Goal: Task Accomplishment & Management: Use online tool/utility

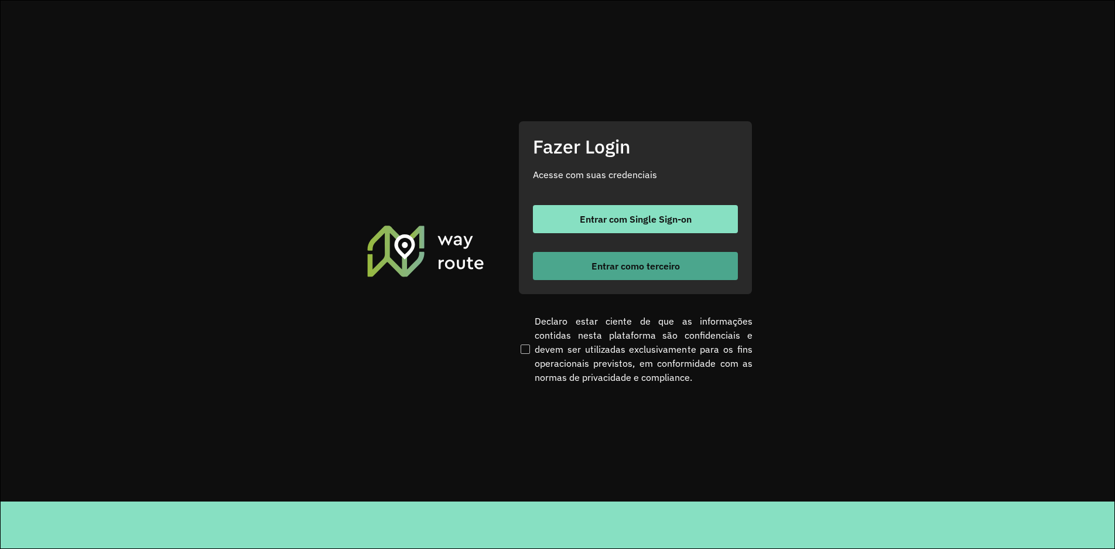
click at [614, 261] on span "Entrar como terceiro" at bounding box center [635, 265] width 88 height 9
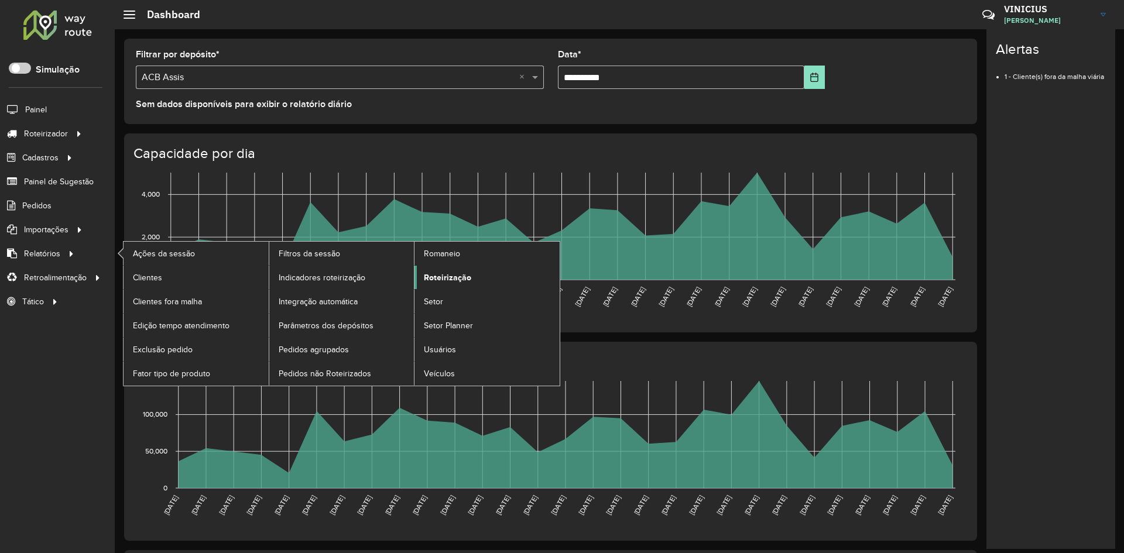
click at [437, 279] on span "Roteirização" at bounding box center [447, 278] width 47 height 12
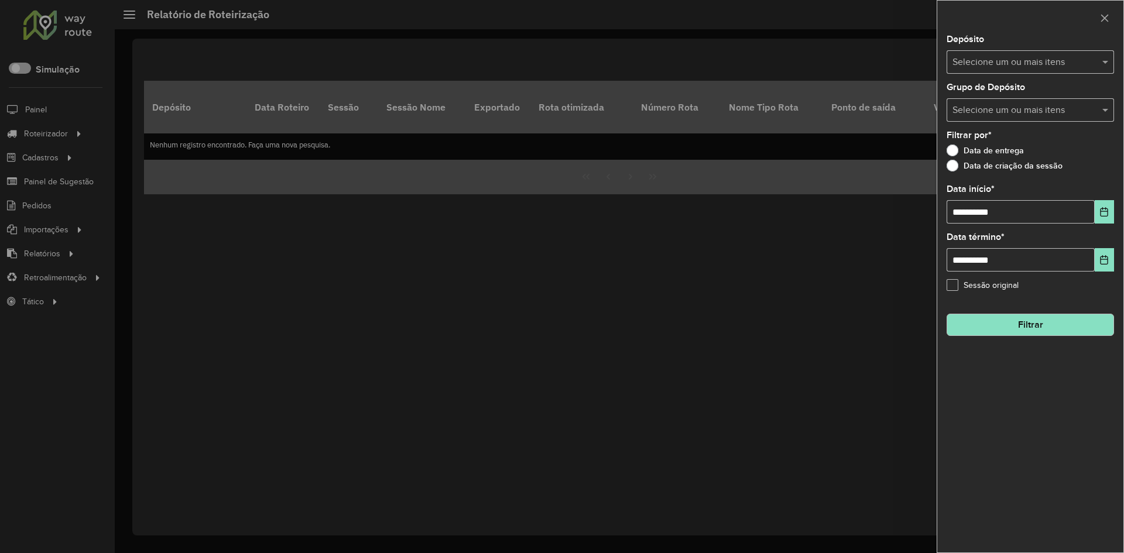
click at [1053, 60] on input "text" at bounding box center [1025, 63] width 150 height 14
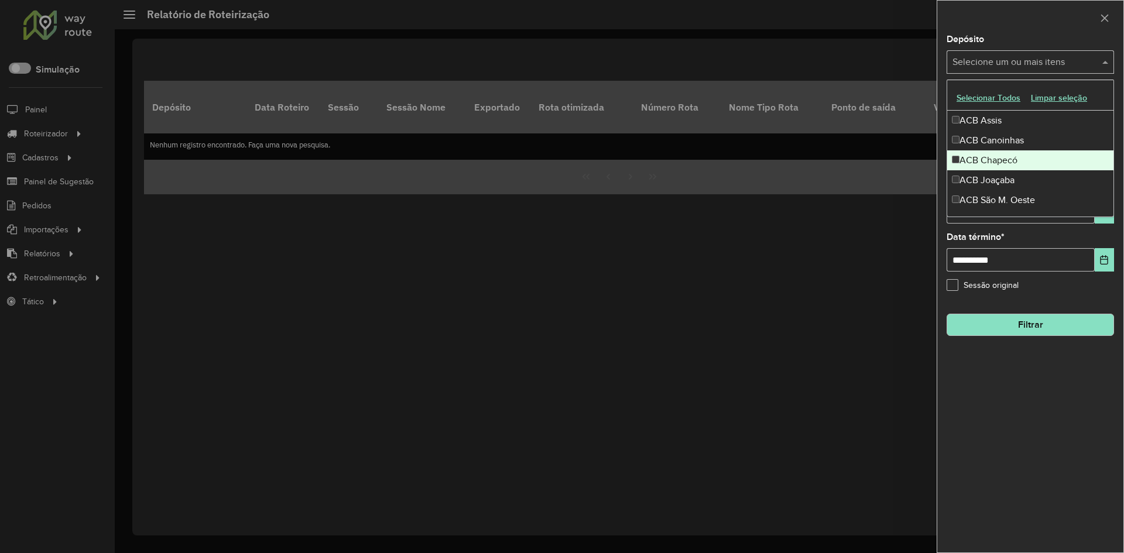
click at [1003, 159] on div "ACB Chapecó" at bounding box center [1030, 160] width 166 height 20
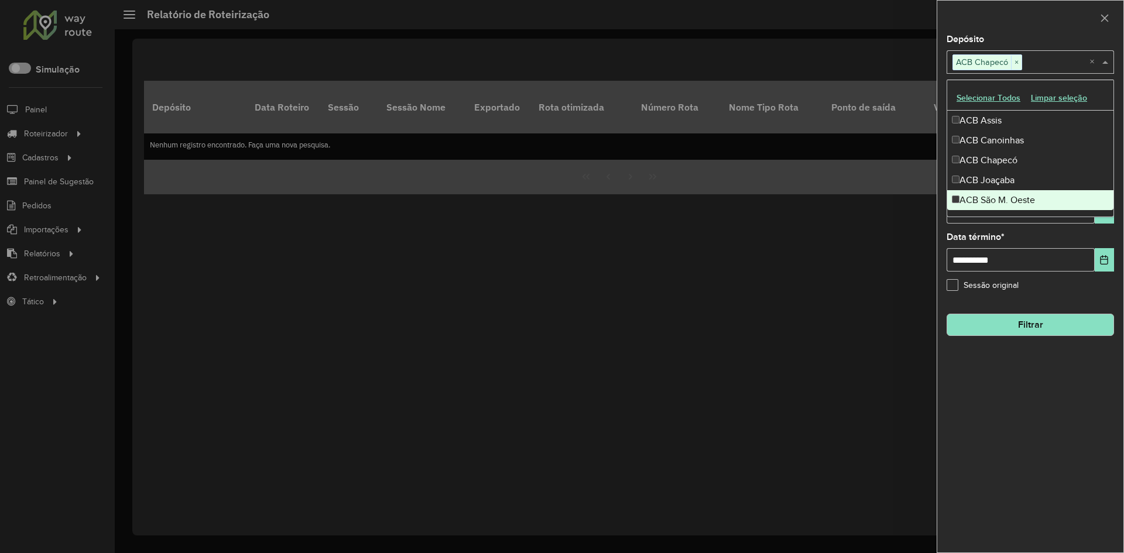
click at [999, 425] on div "**********" at bounding box center [1030, 294] width 186 height 518
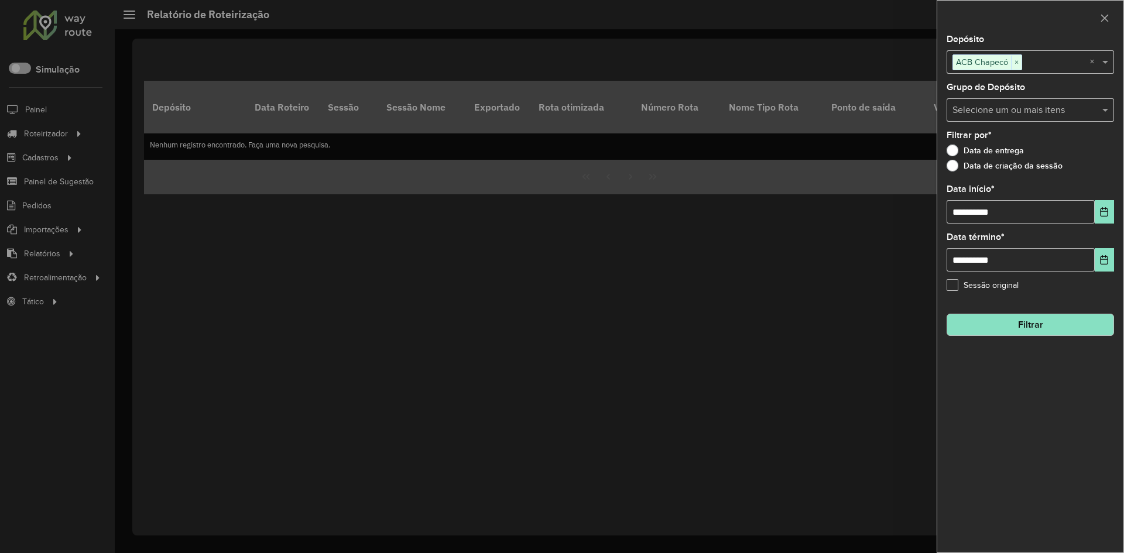
click at [1034, 321] on button "Filtrar" at bounding box center [1030, 325] width 167 height 22
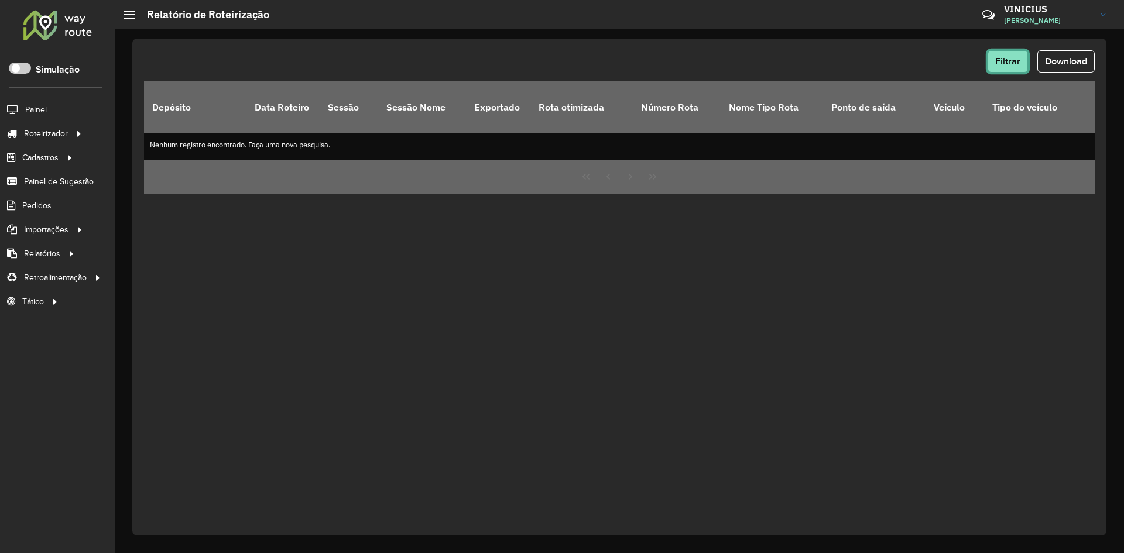
click at [1005, 60] on span "Filtrar" at bounding box center [1007, 61] width 25 height 10
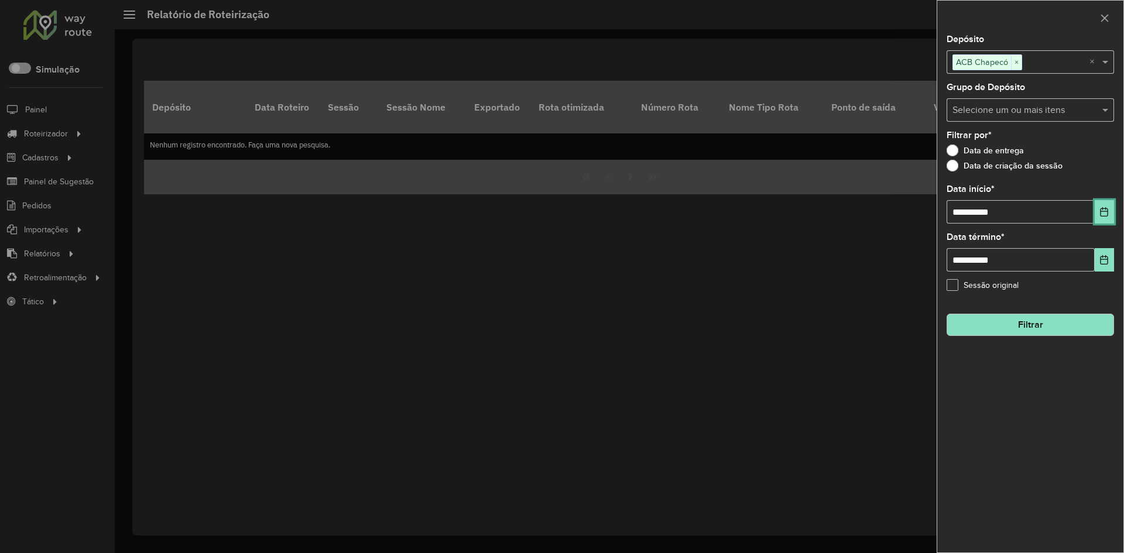
click at [1101, 218] on button "Choose Date" at bounding box center [1104, 211] width 19 height 23
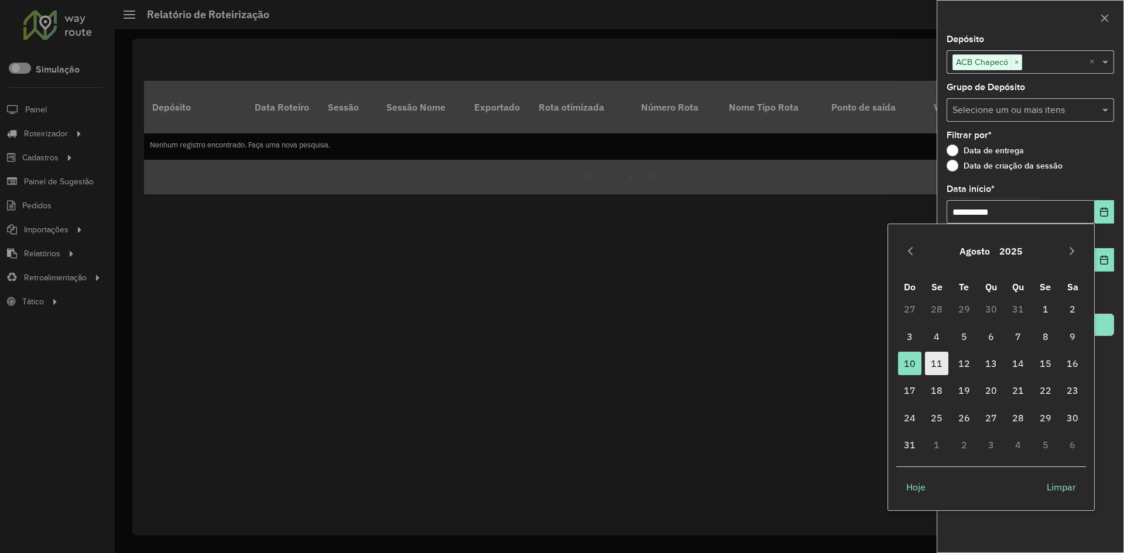
click at [937, 365] on span "11" at bounding box center [936, 363] width 23 height 23
type input "**********"
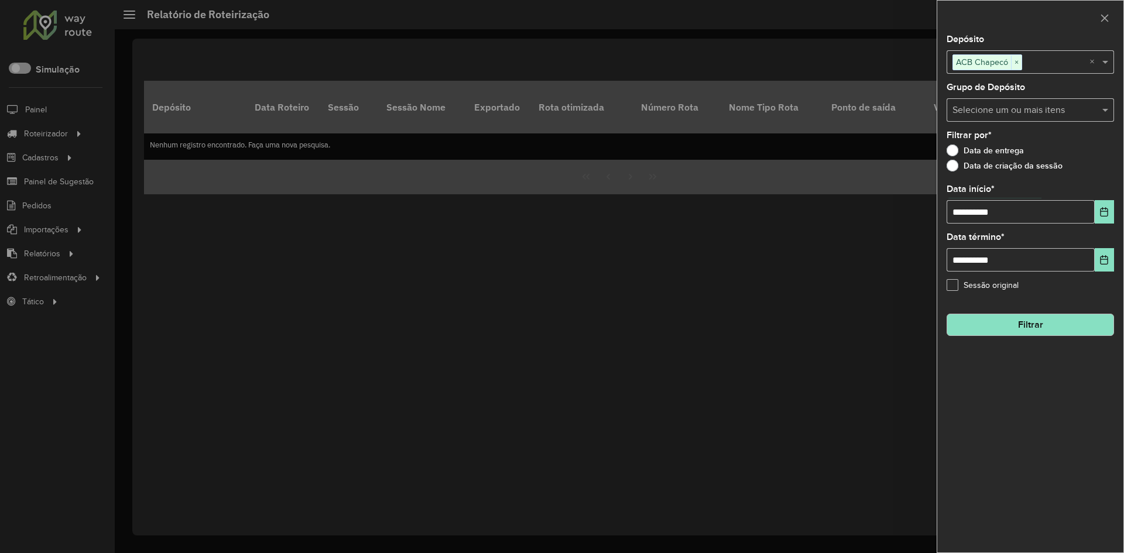
click at [1029, 329] on button "Filtrar" at bounding box center [1030, 325] width 167 height 22
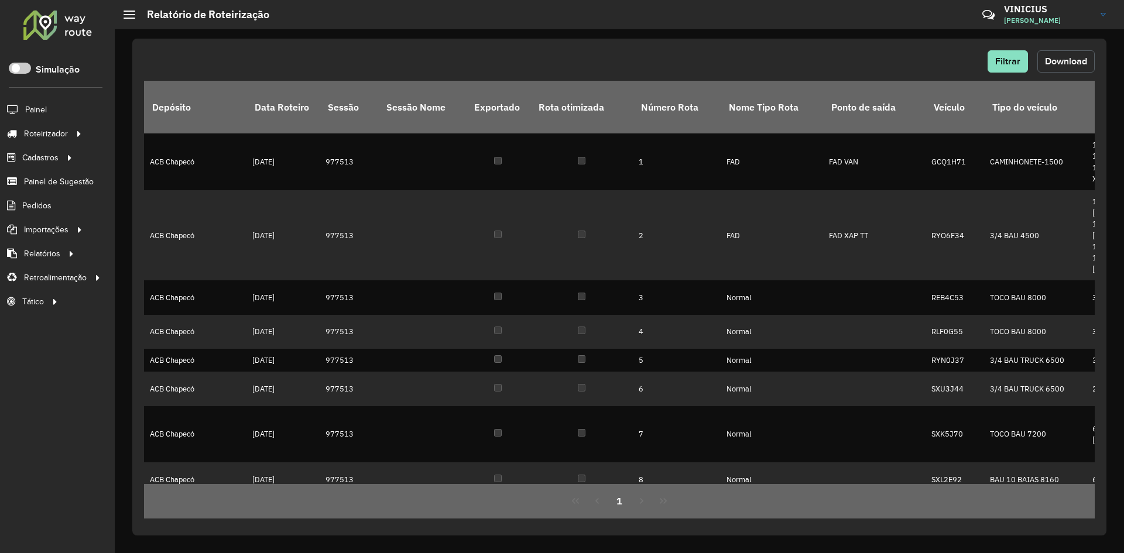
click at [1078, 61] on span "Download" at bounding box center [1066, 61] width 42 height 10
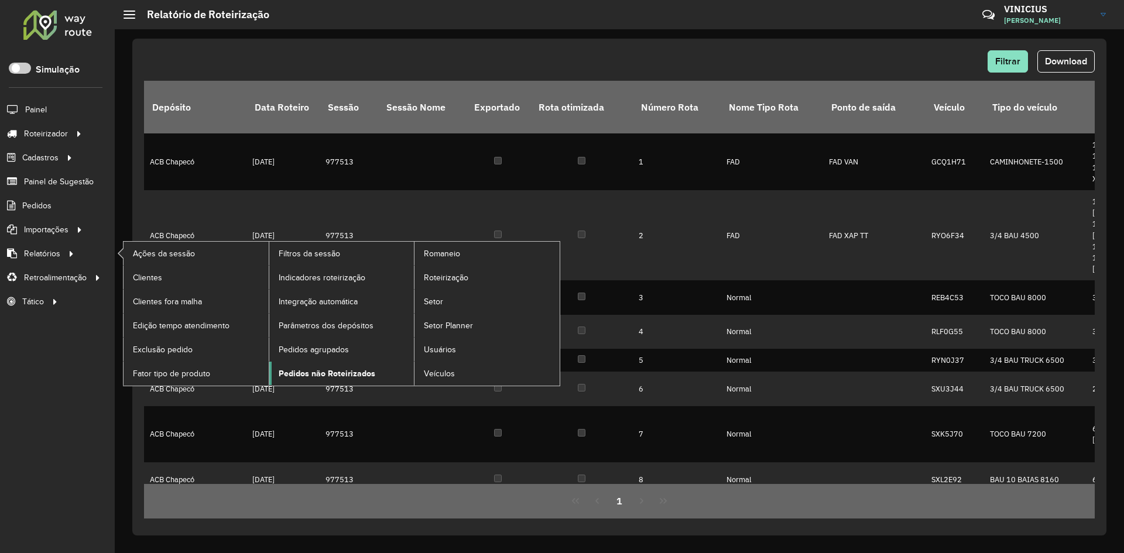
click at [313, 376] on span "Pedidos não Roteirizados" at bounding box center [327, 374] width 97 height 12
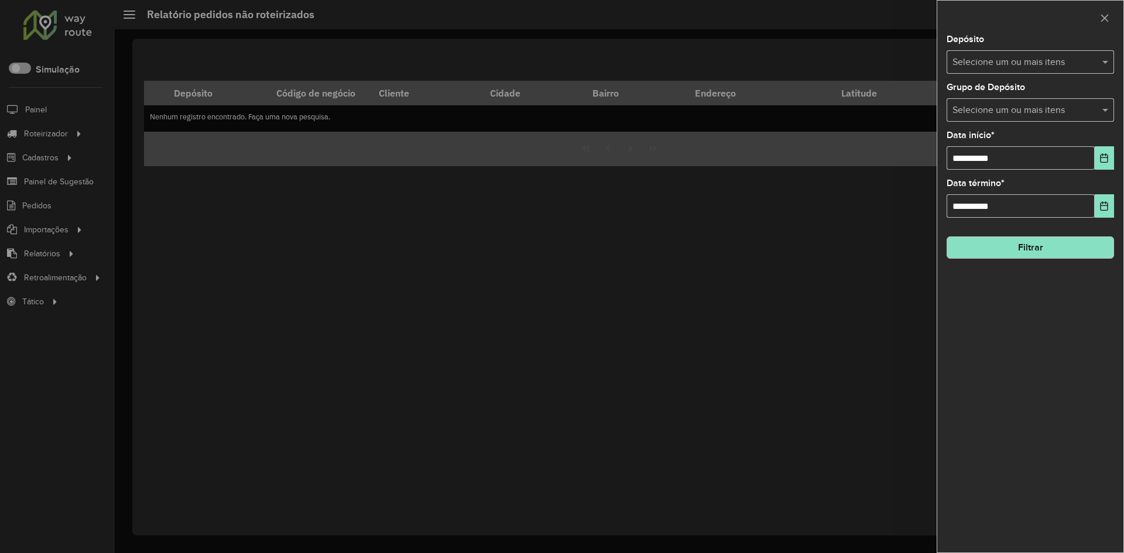
click at [1025, 63] on input "text" at bounding box center [1025, 63] width 150 height 14
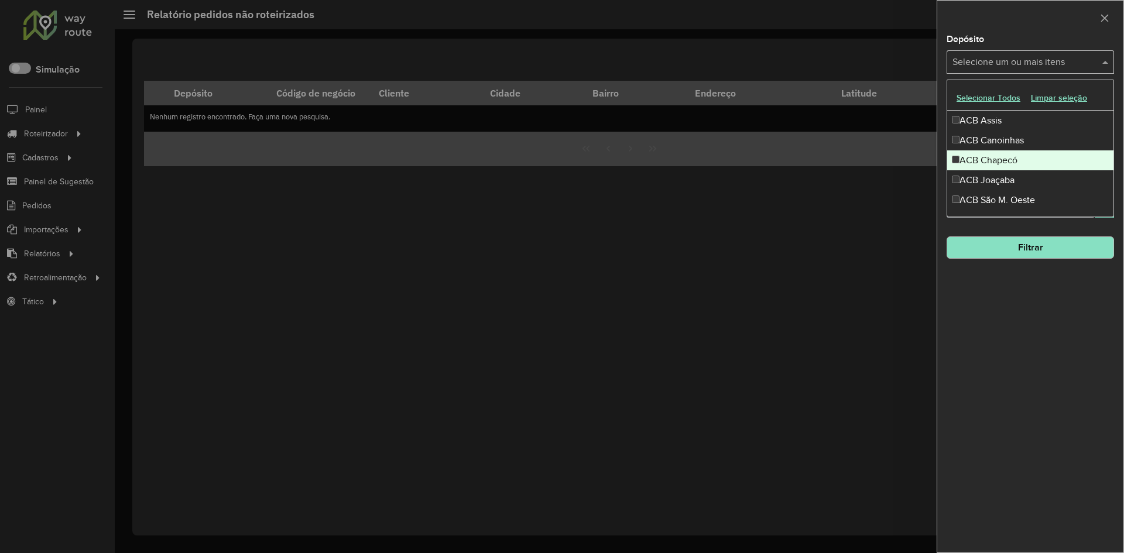
click at [990, 160] on div "ACB Chapecó" at bounding box center [1030, 160] width 166 height 20
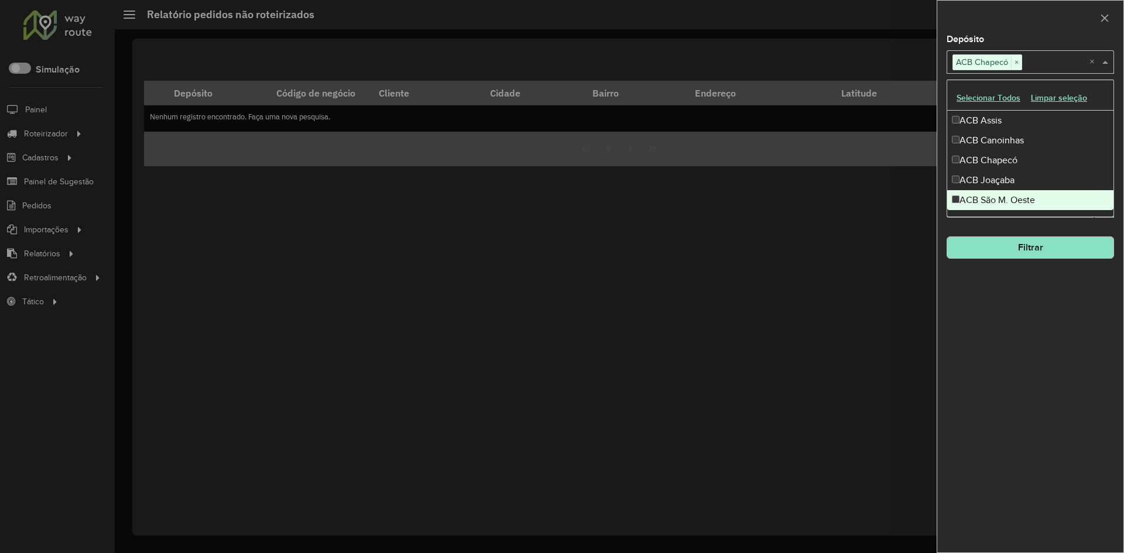
drag, startPoint x: 986, startPoint y: 320, endPoint x: 981, endPoint y: 255, distance: 65.2
click at [985, 320] on div "**********" at bounding box center [1030, 294] width 186 height 518
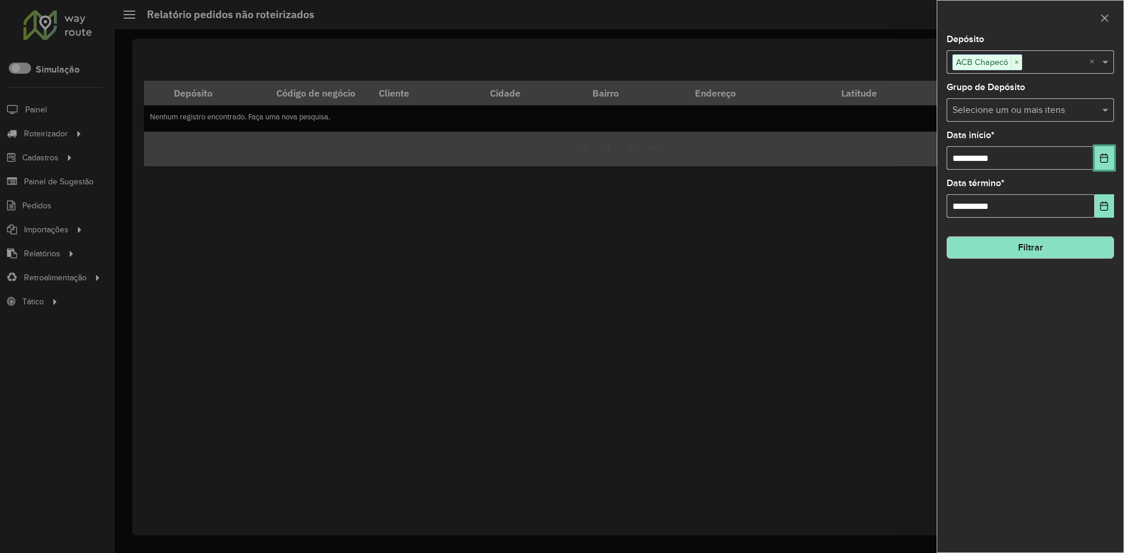
click at [1105, 157] on icon "Choose Date" at bounding box center [1105, 157] width 8 height 9
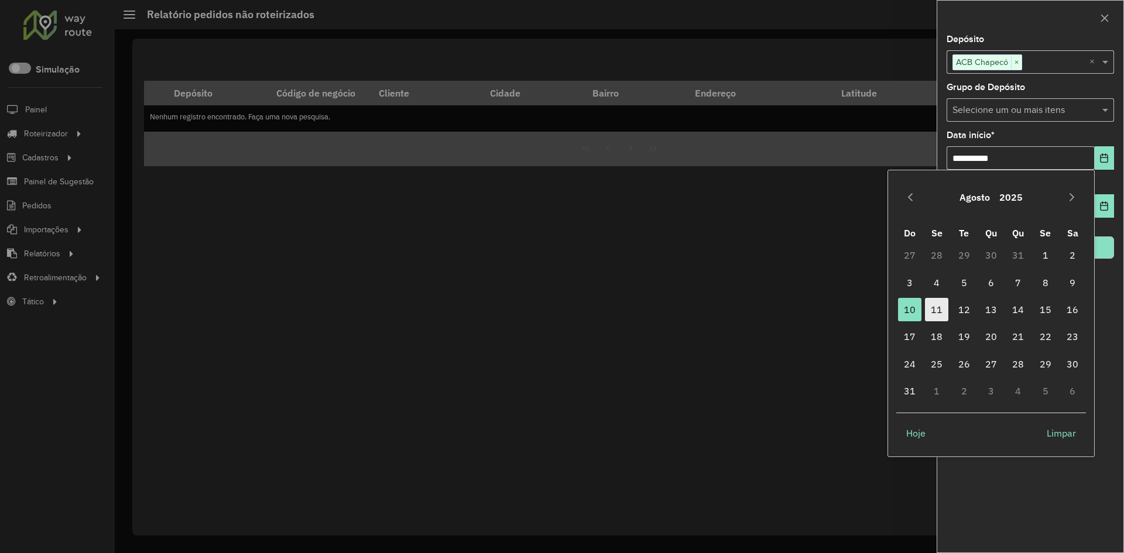
click at [939, 304] on span "11" at bounding box center [936, 309] width 23 height 23
type input "**********"
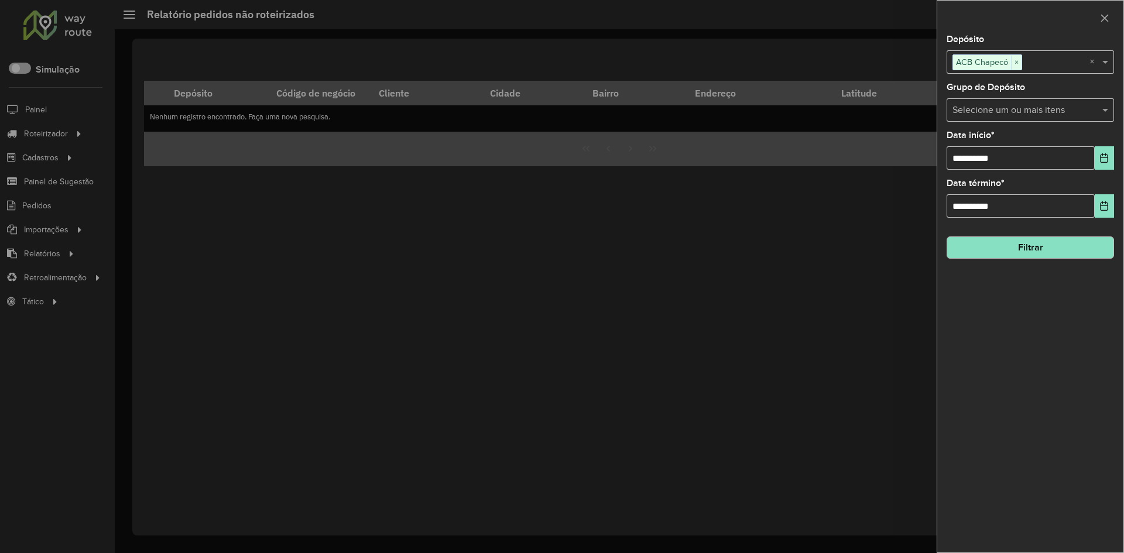
click at [1088, 345] on div "**********" at bounding box center [1030, 294] width 186 height 518
click at [1061, 249] on button "Filtrar" at bounding box center [1030, 248] width 167 height 22
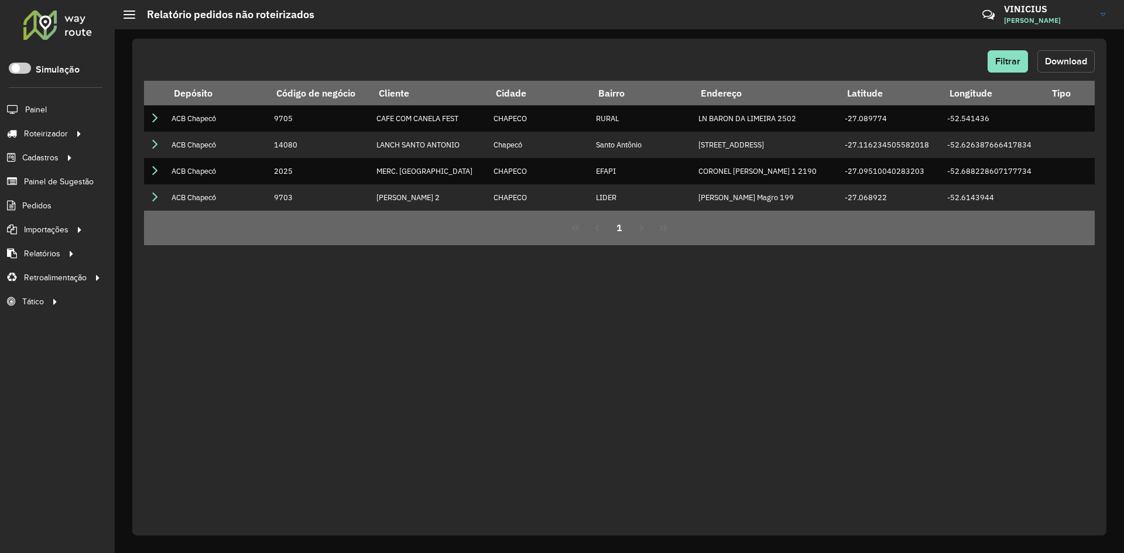
click at [1075, 61] on span "Download" at bounding box center [1066, 61] width 42 height 10
click at [28, 211] on span "Pedidos" at bounding box center [37, 206] width 30 height 12
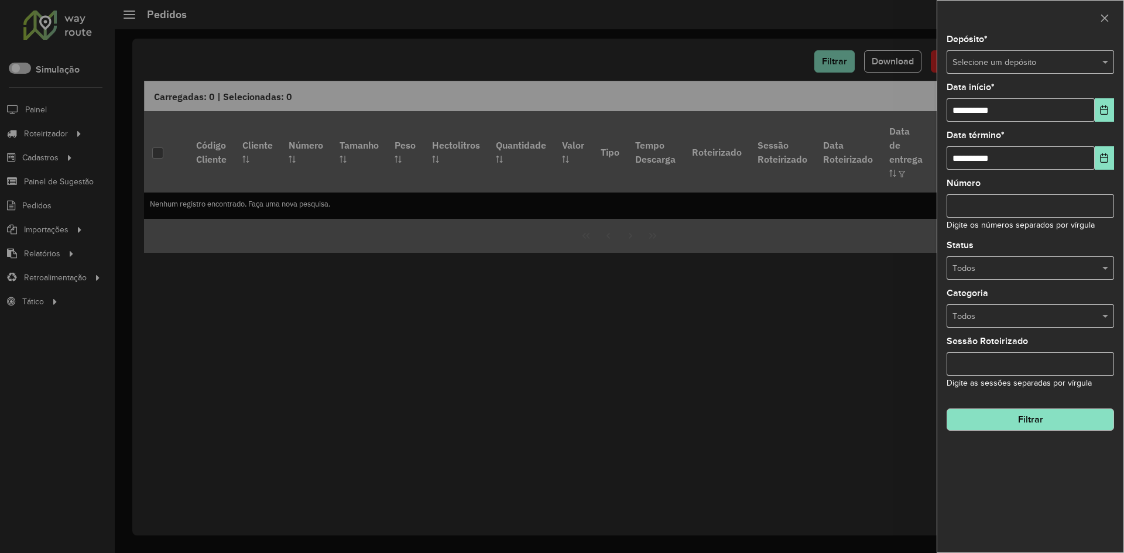
click at [1057, 65] on input "text" at bounding box center [1019, 62] width 132 height 13
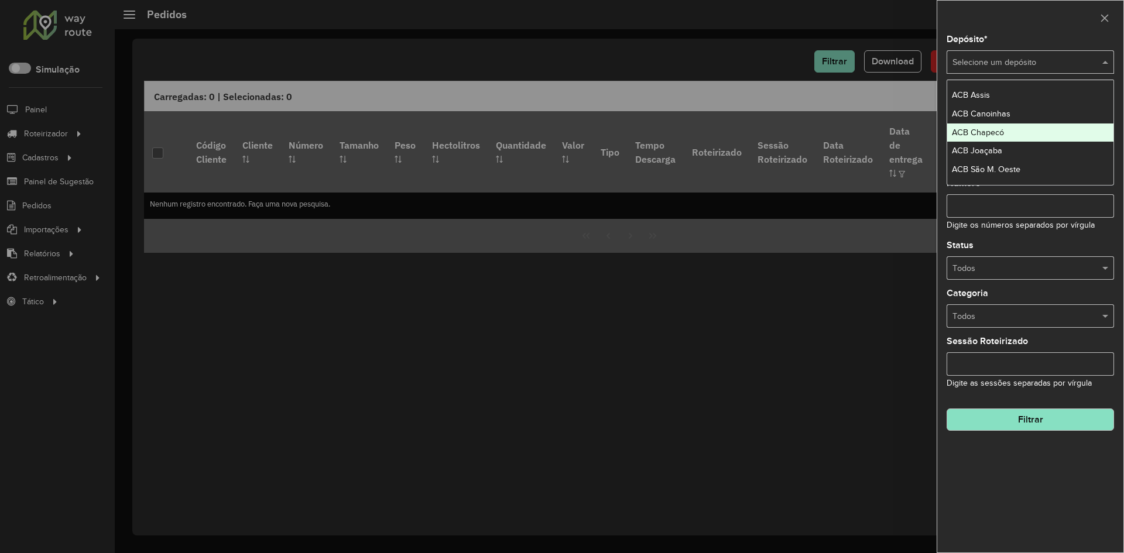
click at [999, 138] on div "ACB Chapecó" at bounding box center [1030, 133] width 166 height 19
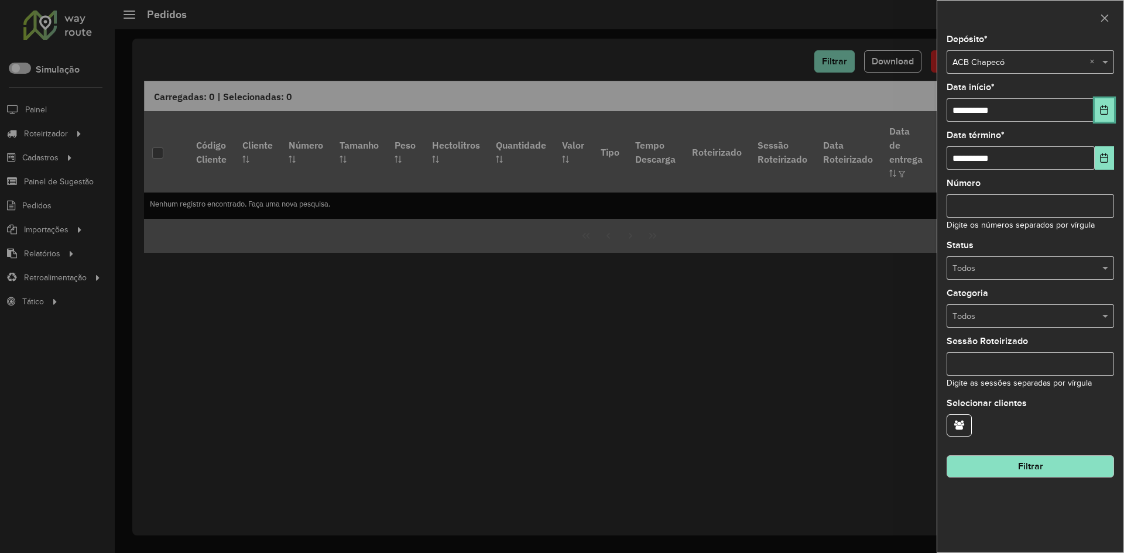
click at [1107, 106] on icon "Choose Date" at bounding box center [1104, 109] width 9 height 9
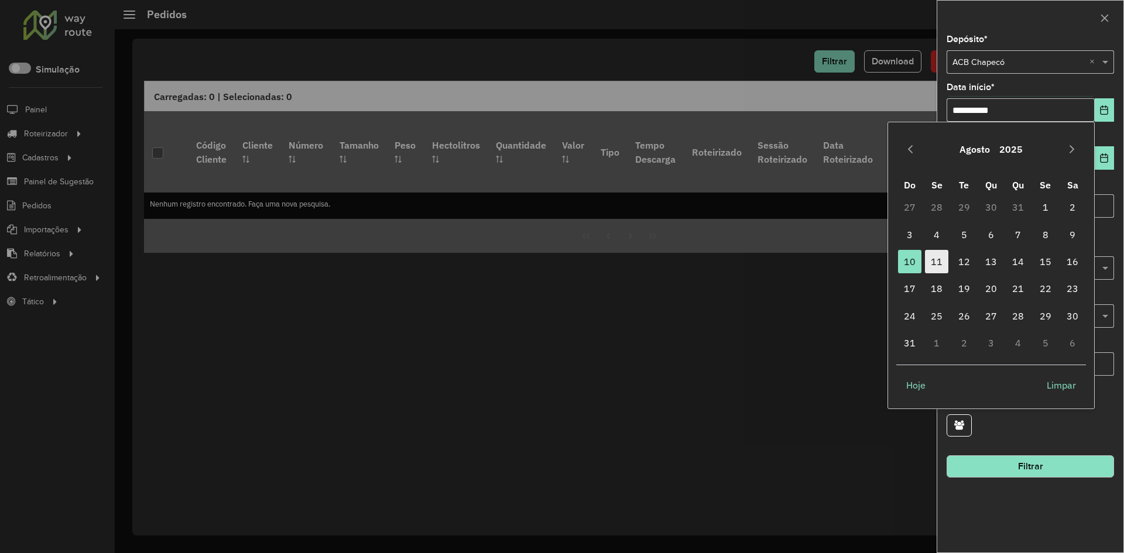
click at [939, 265] on span "11" at bounding box center [936, 261] width 23 height 23
type input "**********"
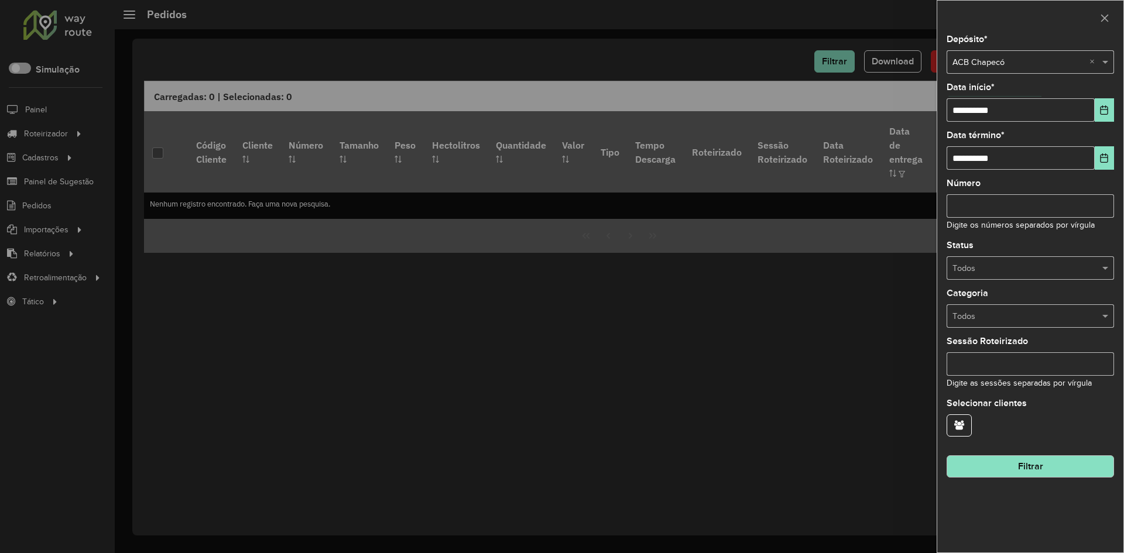
click at [1017, 467] on button "Filtrar" at bounding box center [1030, 467] width 167 height 22
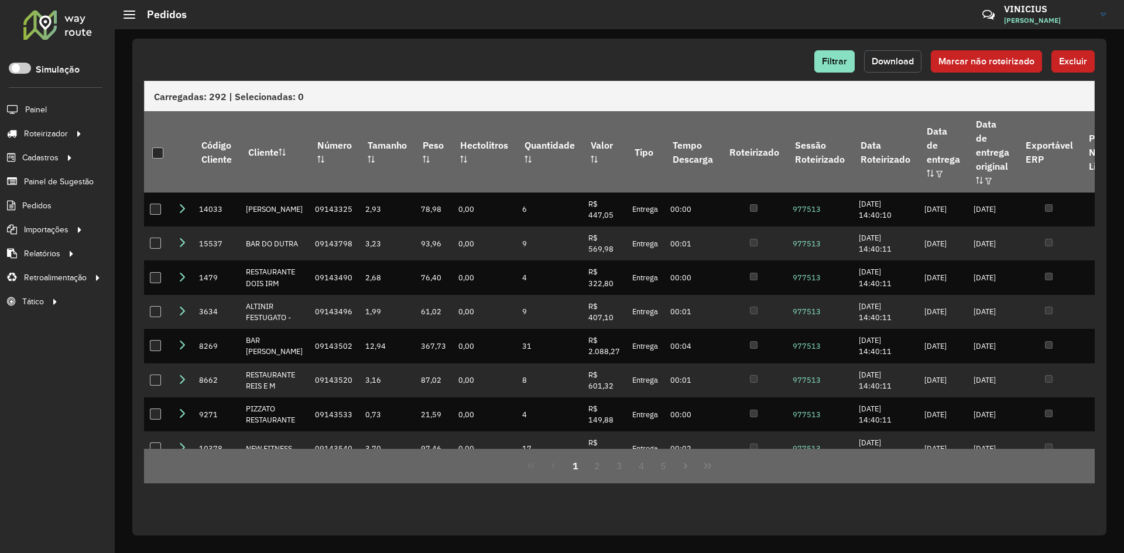
click at [895, 67] on button "Download" at bounding box center [892, 61] width 57 height 22
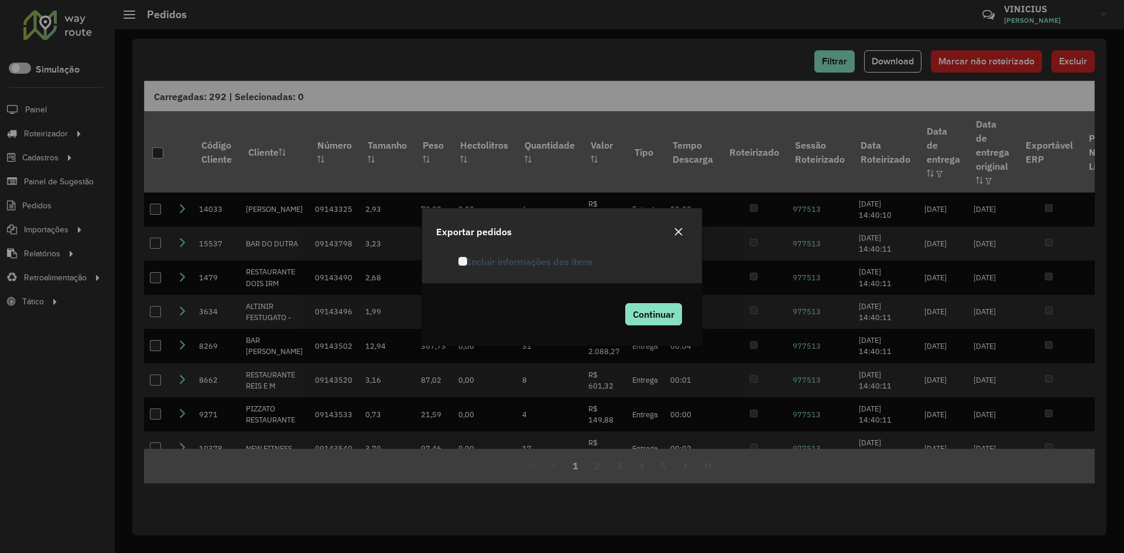
click at [527, 269] on div "Incluir informações dos itens" at bounding box center [573, 262] width 244 height 14
click at [526, 267] on label "Incluir informações dos itens" at bounding box center [525, 262] width 134 height 14
click at [659, 313] on span "Continuar" at bounding box center [654, 315] width 42 height 12
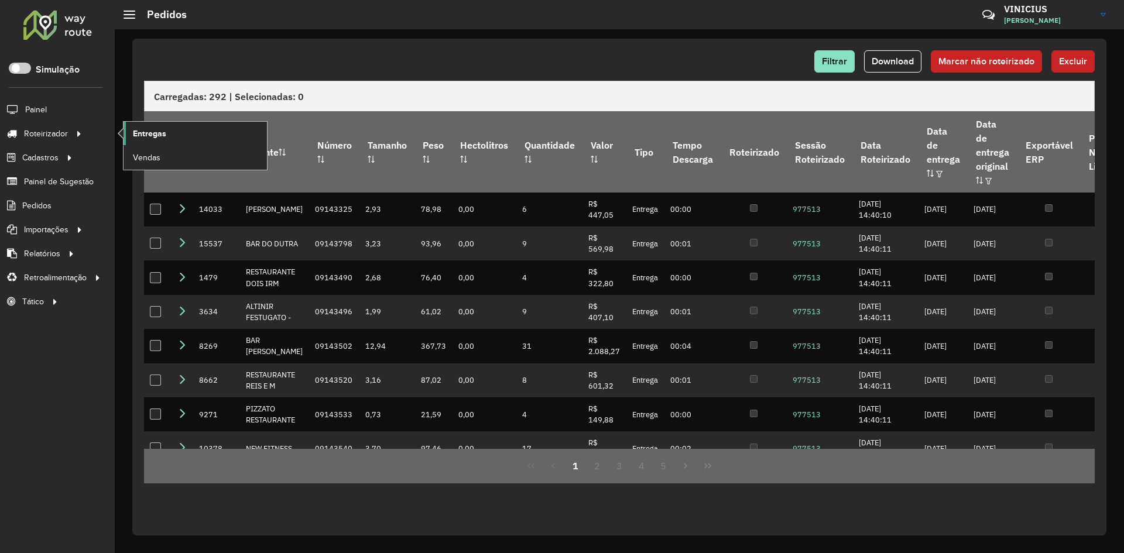
click at [165, 132] on span "Entregas" at bounding box center [149, 134] width 33 height 12
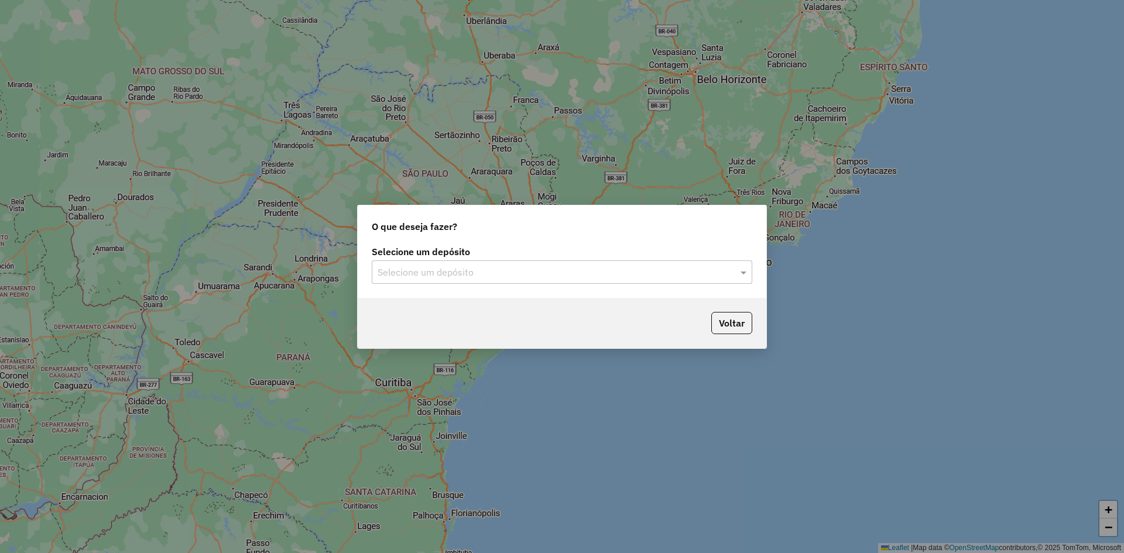
click at [481, 268] on input "text" at bounding box center [550, 273] width 345 height 14
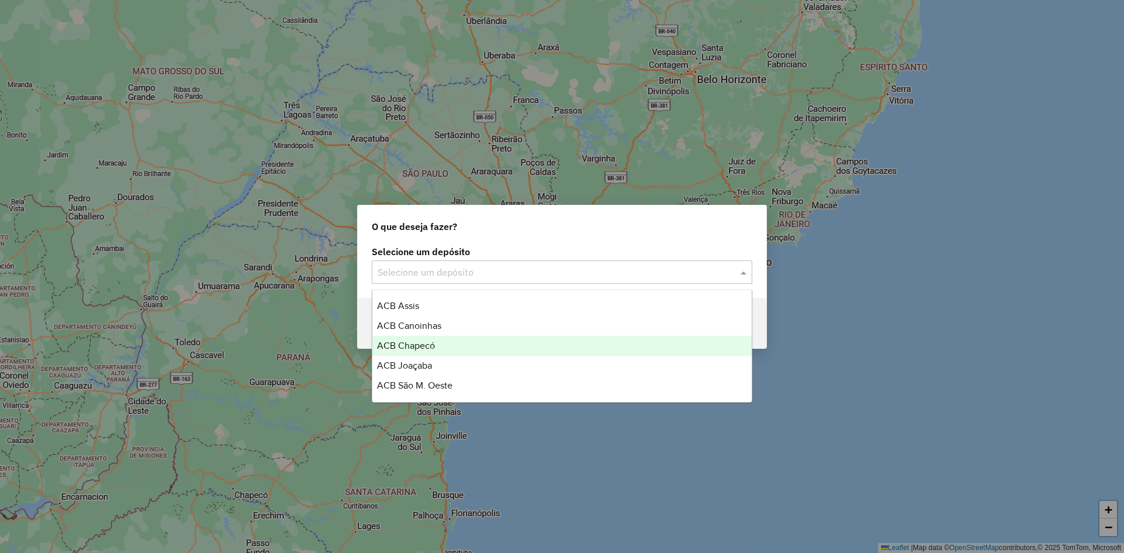
click at [432, 344] on span "ACB Chapecó" at bounding box center [406, 346] width 58 height 10
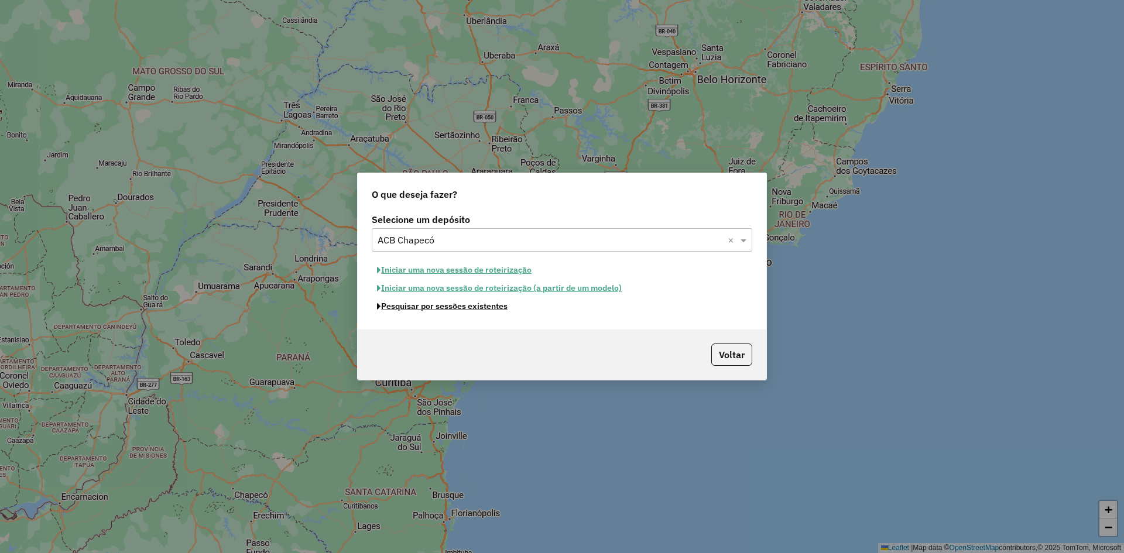
click at [465, 309] on button "Pesquisar por sessões existentes" at bounding box center [442, 306] width 141 height 18
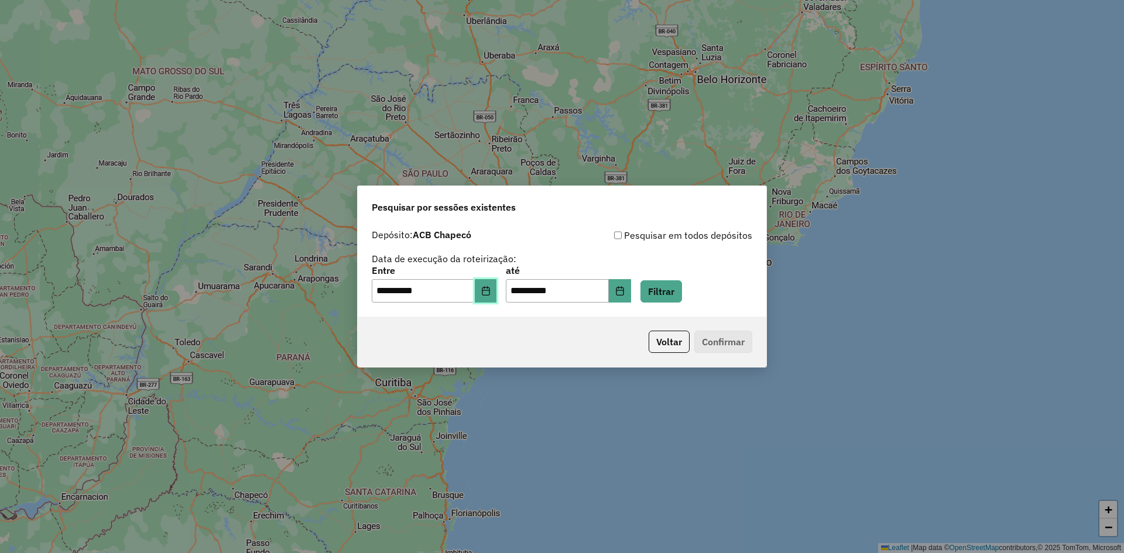
click at [489, 288] on icon "Choose Date" at bounding box center [486, 290] width 8 height 9
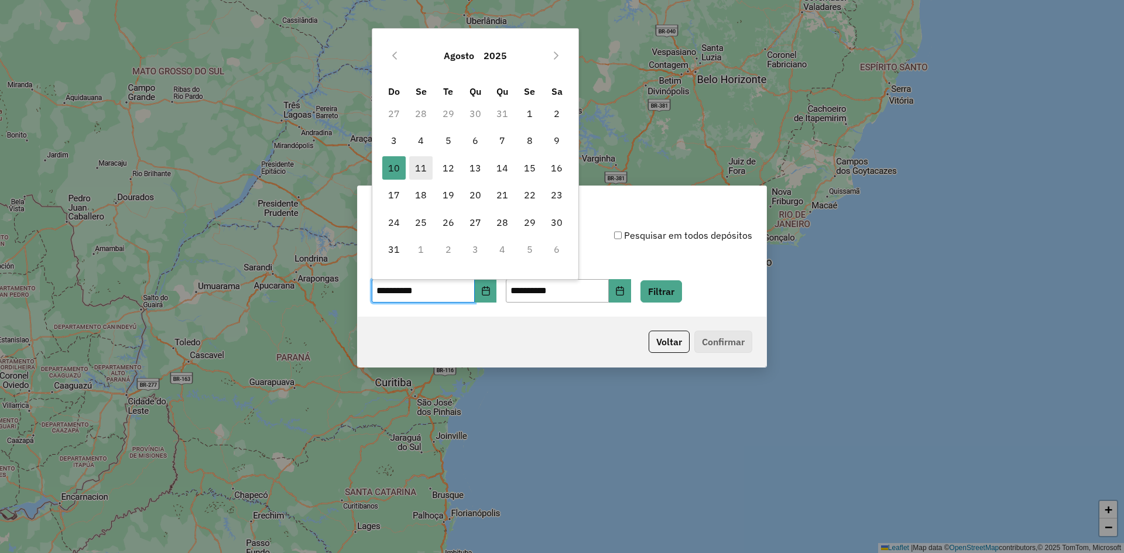
click at [419, 165] on span "11" at bounding box center [420, 167] width 23 height 23
type input "**********"
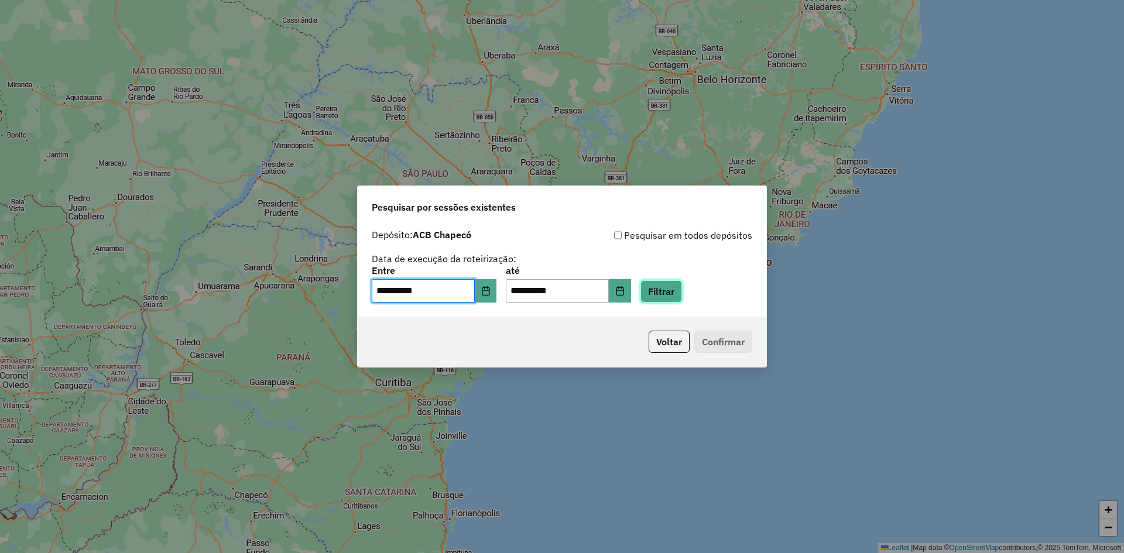
click at [666, 287] on button "Filtrar" at bounding box center [662, 291] width 42 height 22
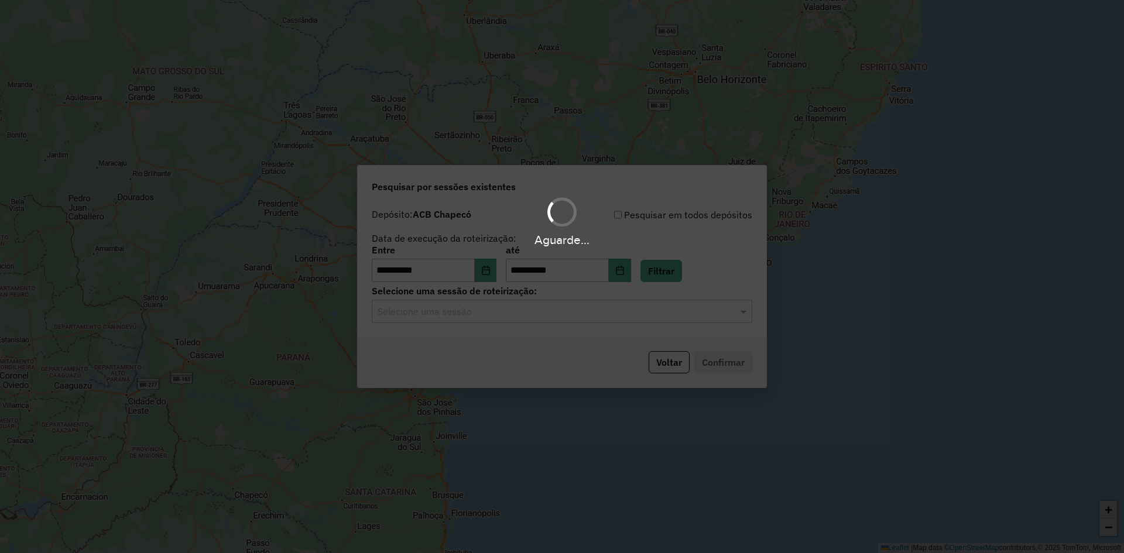
click at [469, 312] on input "text" at bounding box center [550, 312] width 345 height 14
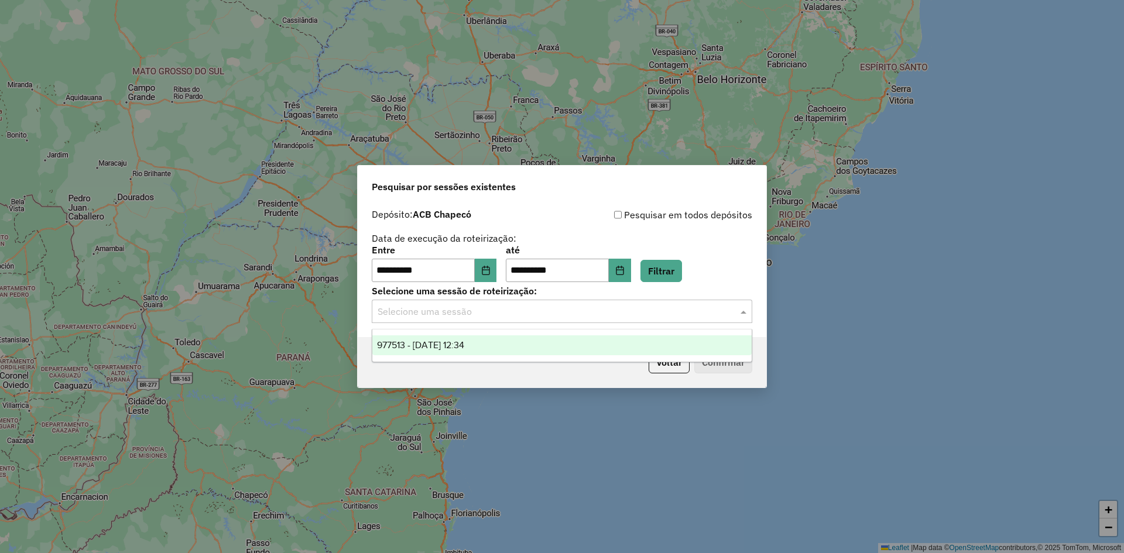
click at [460, 344] on span "977513 - 11/08/2025 12:34" at bounding box center [420, 345] width 87 height 10
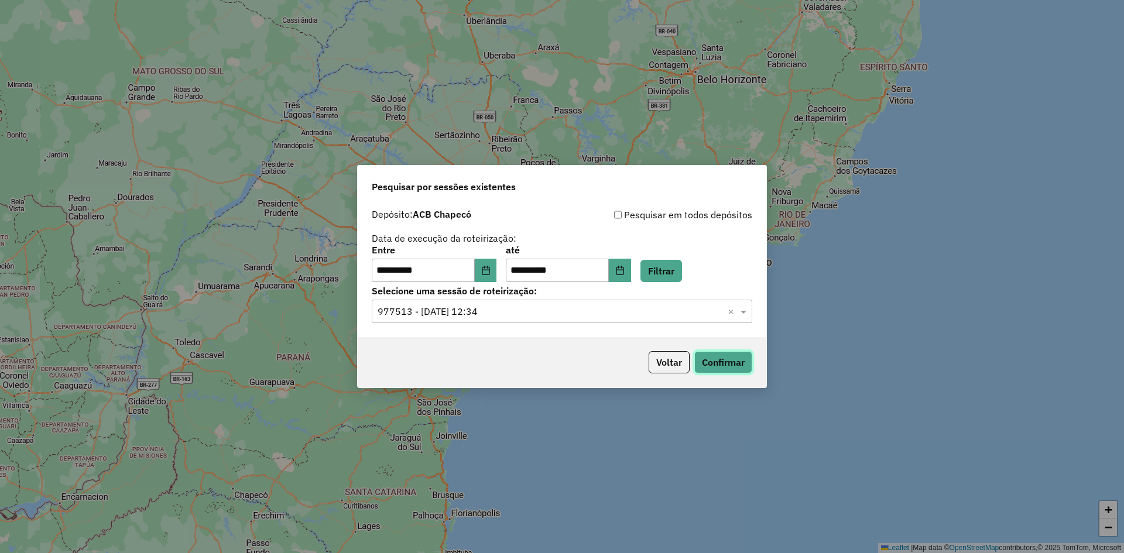
click at [711, 358] on button "Confirmar" at bounding box center [723, 362] width 58 height 22
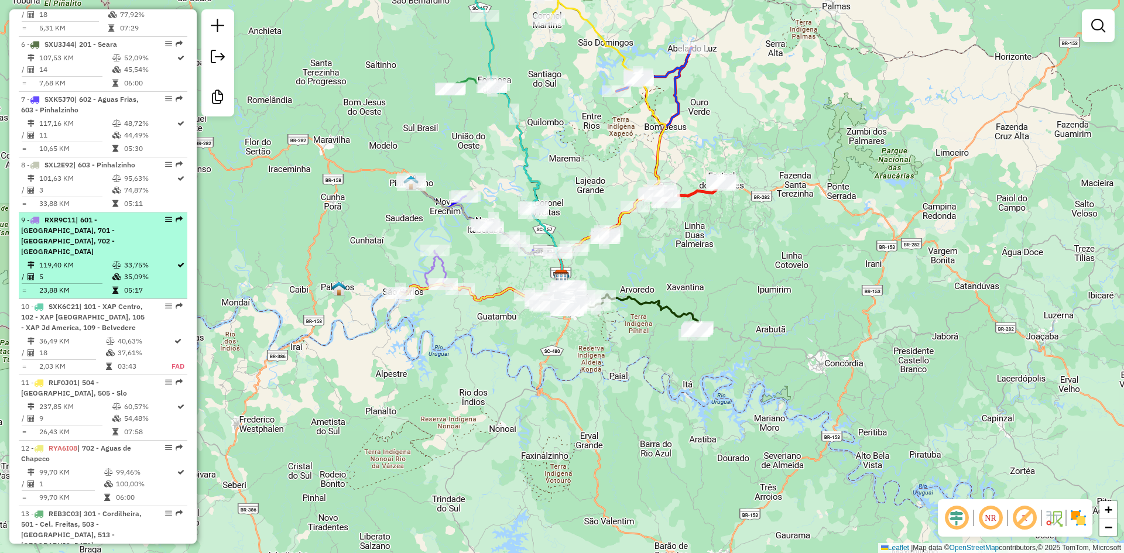
scroll to position [820, 0]
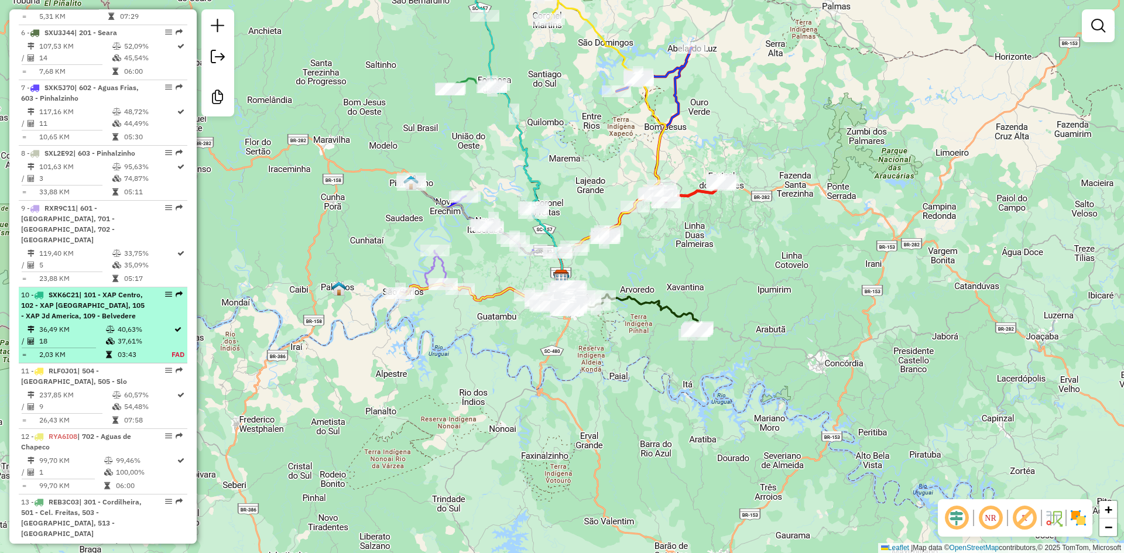
click at [74, 290] on span "SXK6C21" at bounding box center [64, 294] width 30 height 9
select select "**********"
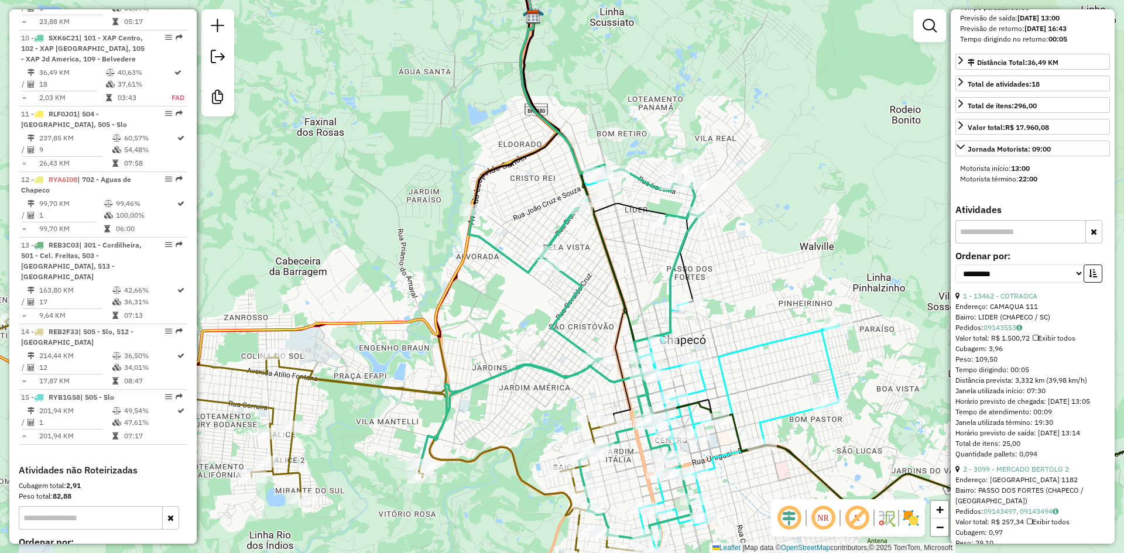
scroll to position [351, 0]
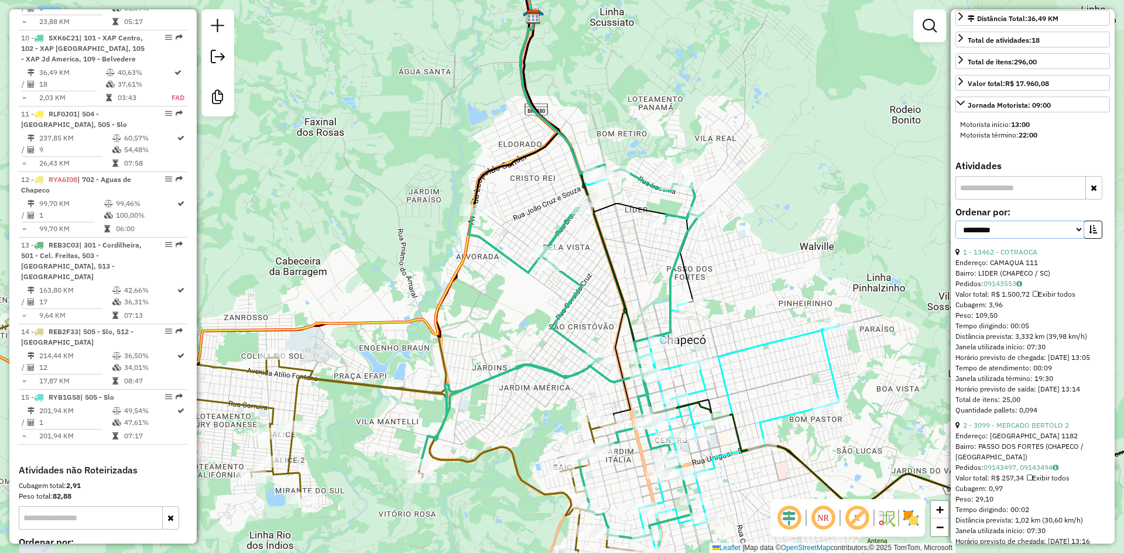
click at [1074, 238] on select "**********" at bounding box center [1020, 230] width 129 height 18
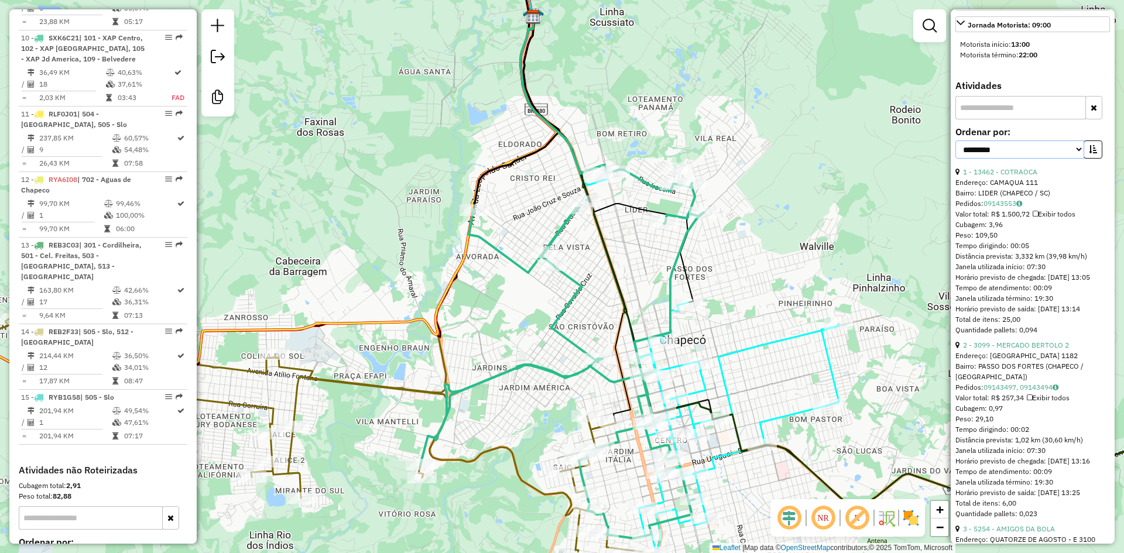
scroll to position [293, 0]
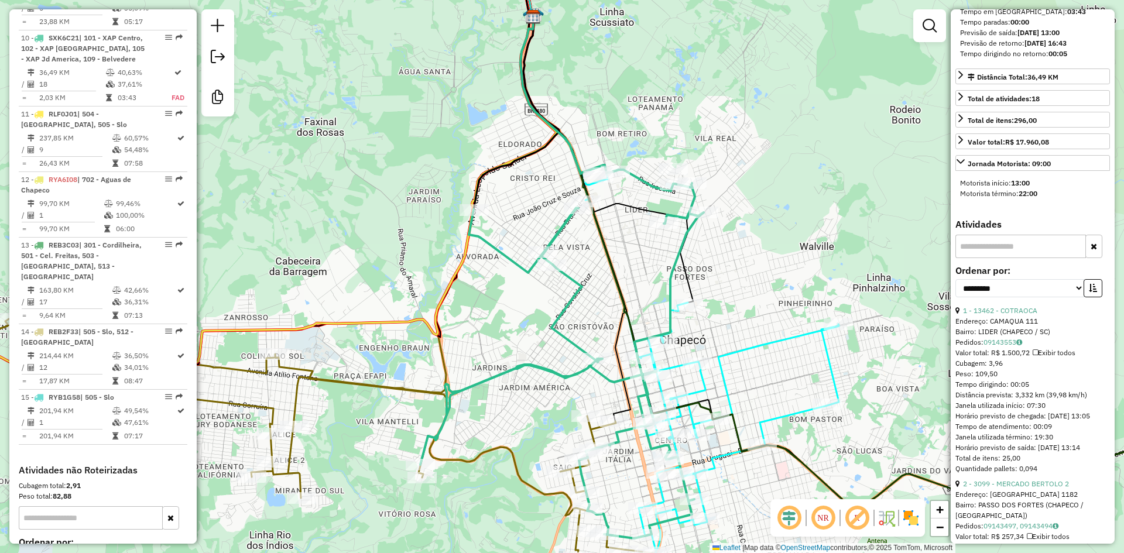
drag, startPoint x: 958, startPoint y: 310, endPoint x: 993, endPoint y: 343, distance: 48.0
drag, startPoint x: 963, startPoint y: 315, endPoint x: 974, endPoint y: 337, distance: 24.1
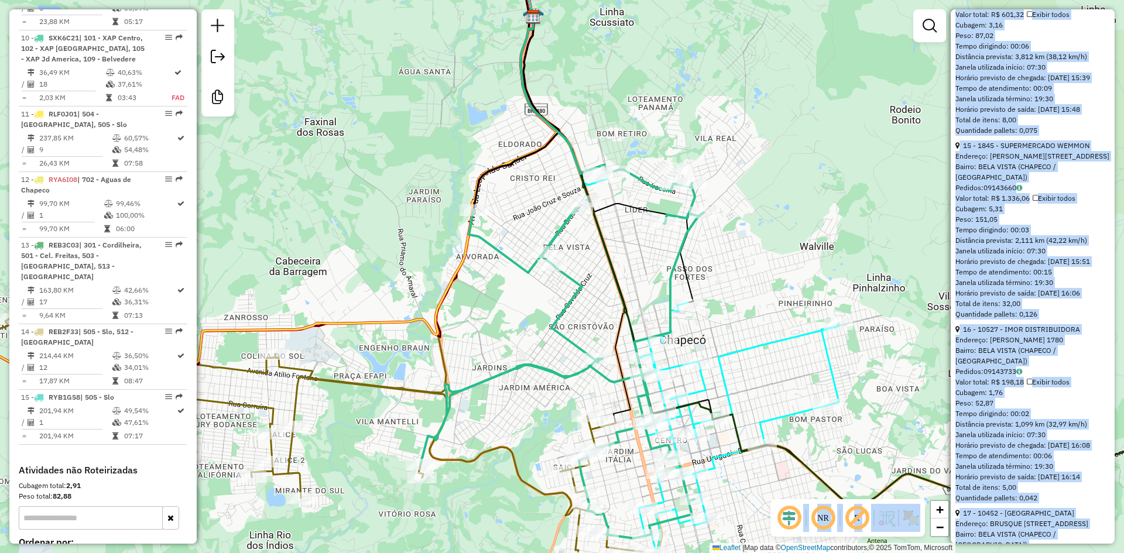
scroll to position [3547, 0]
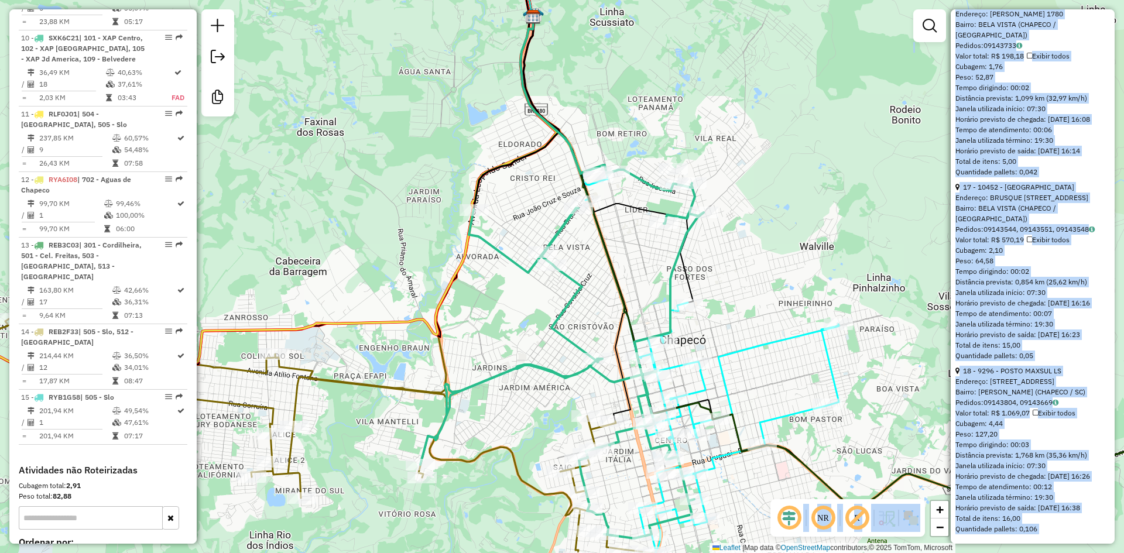
drag, startPoint x: 961, startPoint y: 319, endPoint x: 1071, endPoint y: 552, distance: 257.7
click at [1071, 553] on html "Aguarde... Pop-up bloqueado! Seu navegador bloqueou automáticamente a abertura …" at bounding box center [562, 276] width 1124 height 553
copy hb-router-mapa "1 - 13462 - COTRAOCA Endereço: CAMAQUA 111 Bairro: LIDER (CHAPECO / SC) Pedidos…"
click at [837, 82] on div "Janela de atendimento Grade de atendimento Capacidade Transportadoras Veículos …" at bounding box center [562, 276] width 1124 height 553
